Goal: Use online tool/utility: Utilize a website feature to perform a specific function

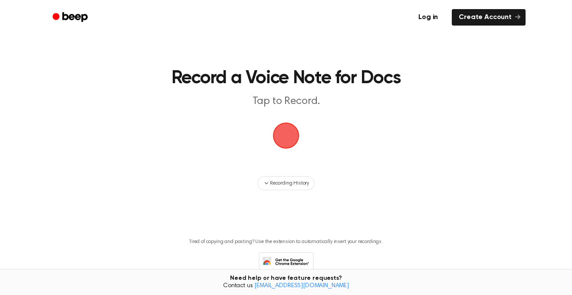
click at [288, 127] on span "button" at bounding box center [286, 136] width 26 height 26
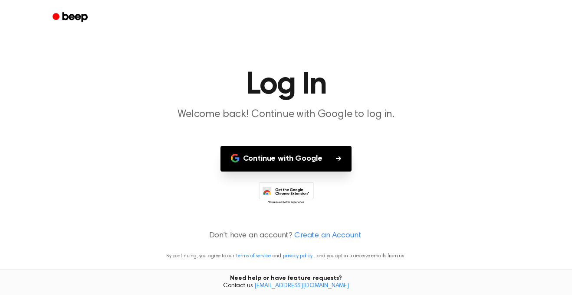
click at [340, 152] on button "Continue with Google" at bounding box center [285, 159] width 131 height 26
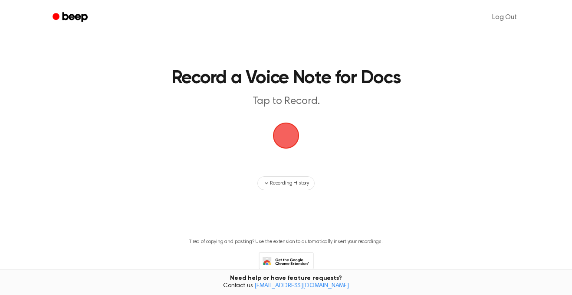
click at [293, 133] on span "button" at bounding box center [286, 136] width 24 height 24
click at [30, 44] on main "Record a Voice Note for Docs Tap to Record. Recording History Tired of copying …" at bounding box center [286, 150] width 572 height 301
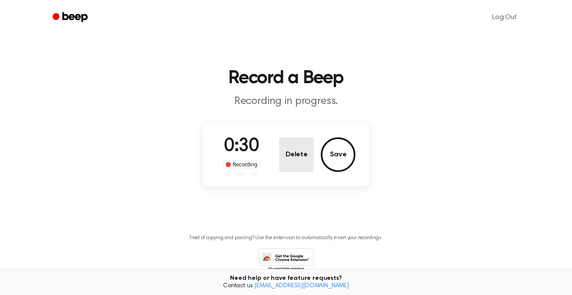
click at [303, 151] on button "Delete" at bounding box center [296, 154] width 35 height 35
